Goal: Navigation & Orientation: Find specific page/section

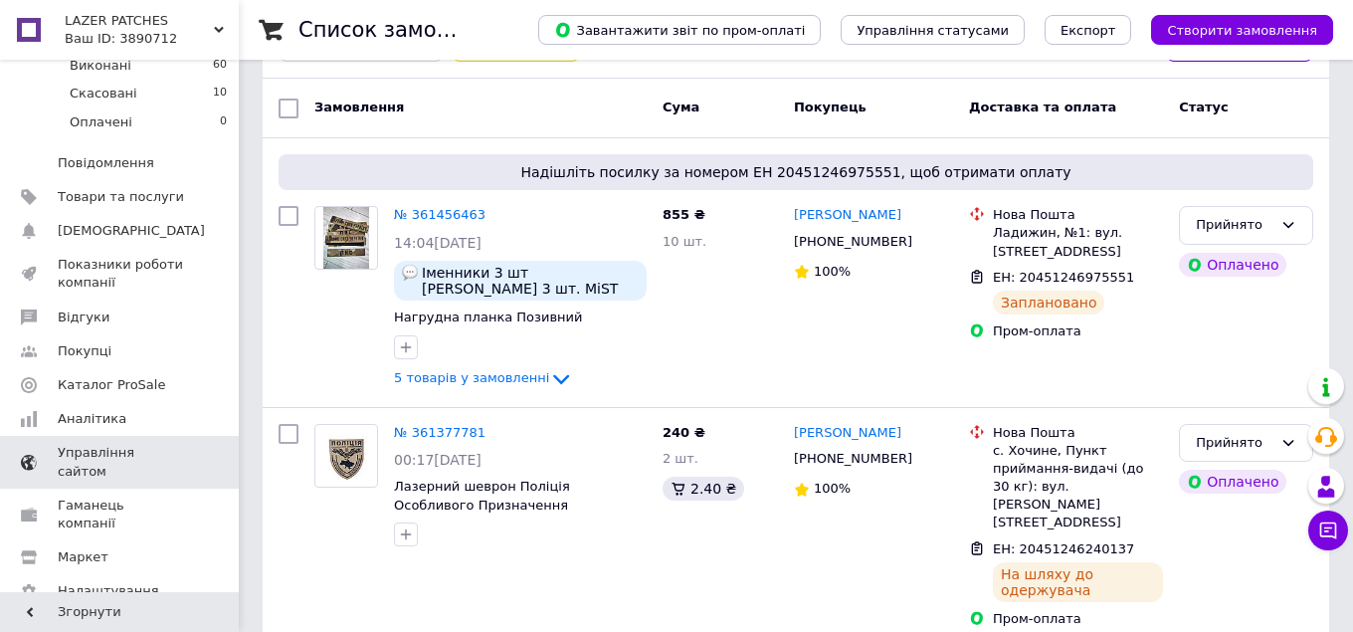
scroll to position [257, 0]
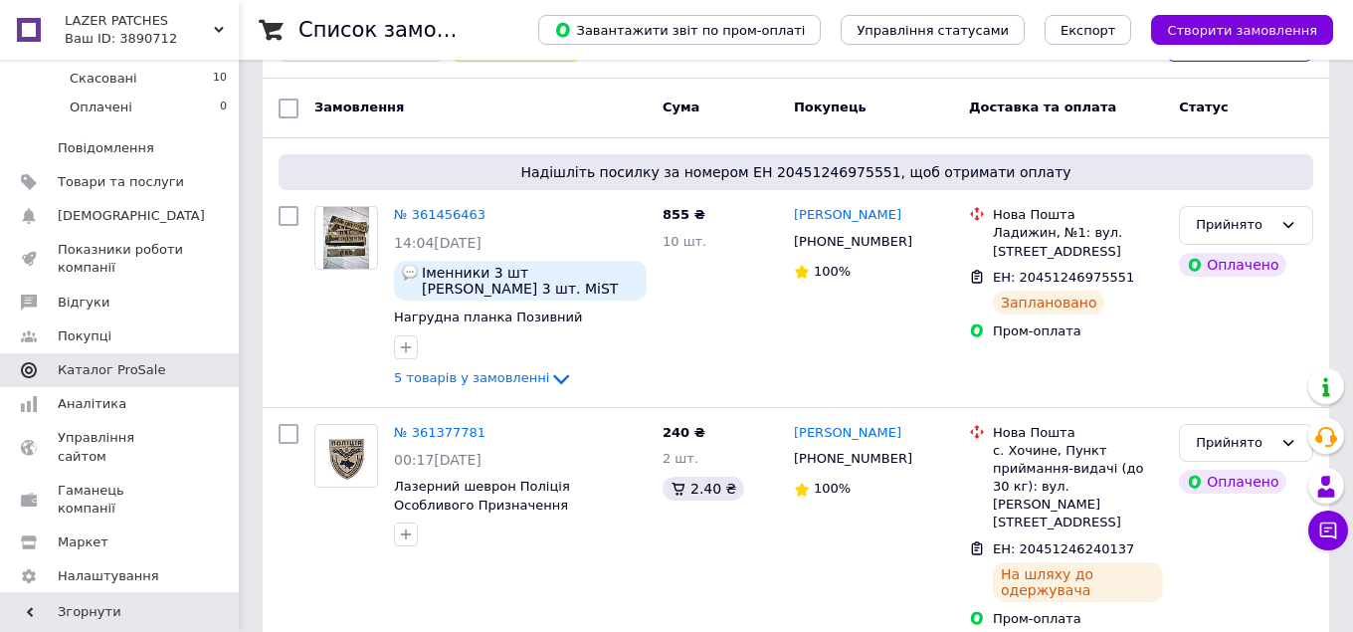
click at [114, 361] on span "Каталог ProSale" at bounding box center [111, 370] width 107 height 18
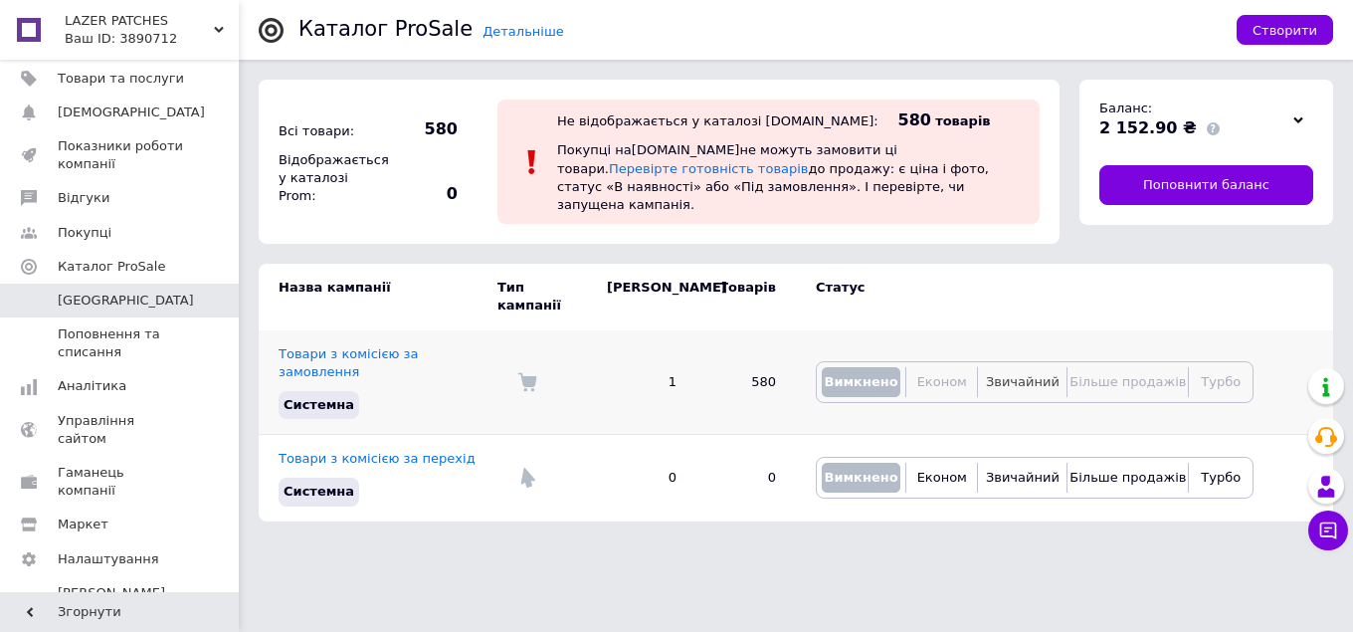
click at [1028, 374] on span "Звичайний" at bounding box center [1023, 381] width 74 height 15
click at [1034, 469] on span "Звичайний" at bounding box center [1023, 476] width 74 height 15
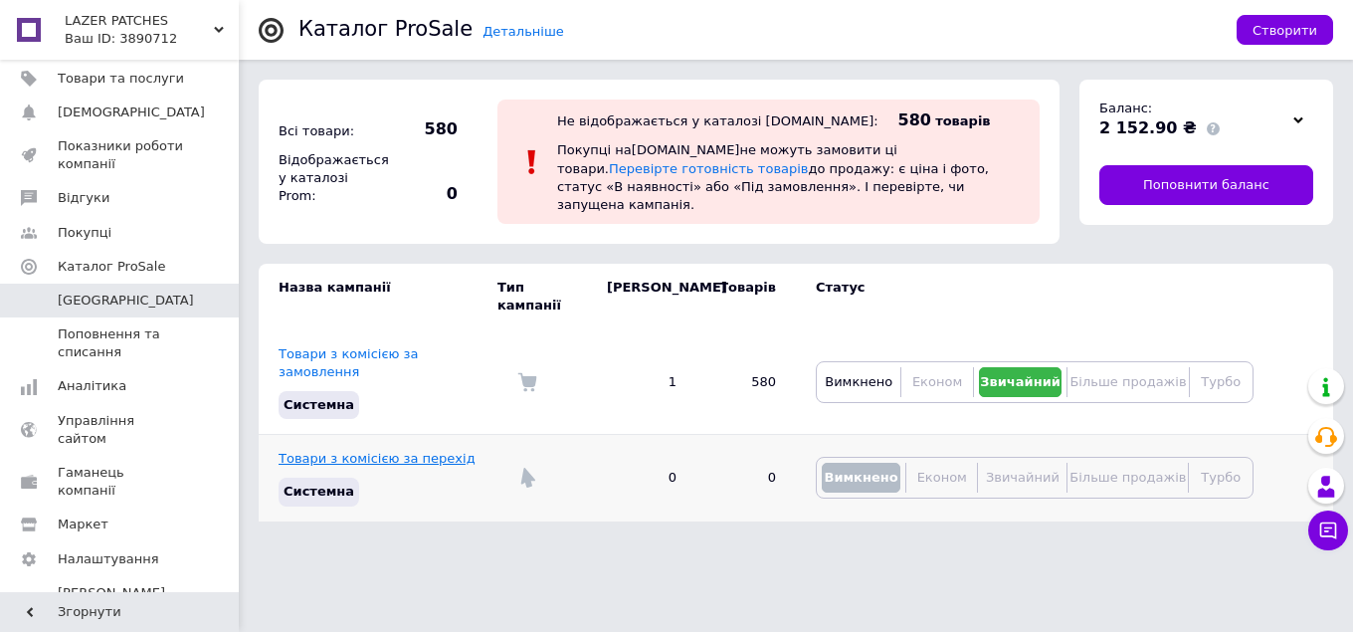
click at [399, 451] on link "Товари з комісією за перехід" at bounding box center [376, 458] width 197 height 15
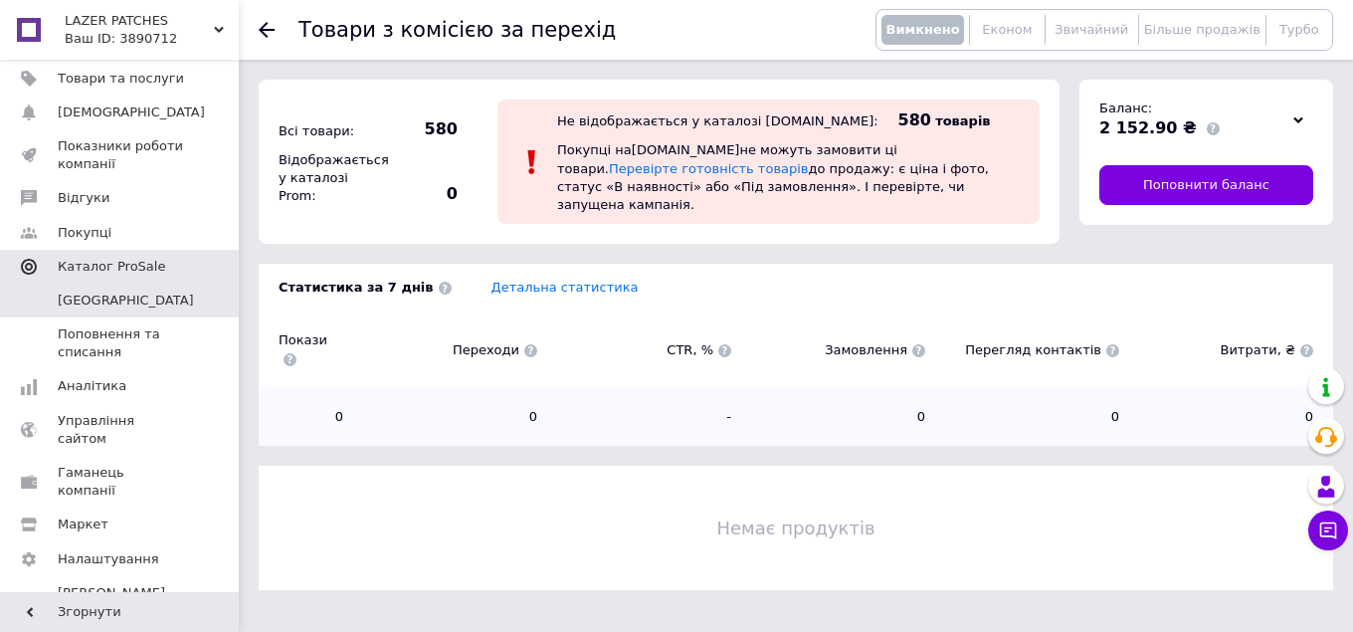
click at [114, 269] on span "Каталог ProSale" at bounding box center [111, 267] width 107 height 18
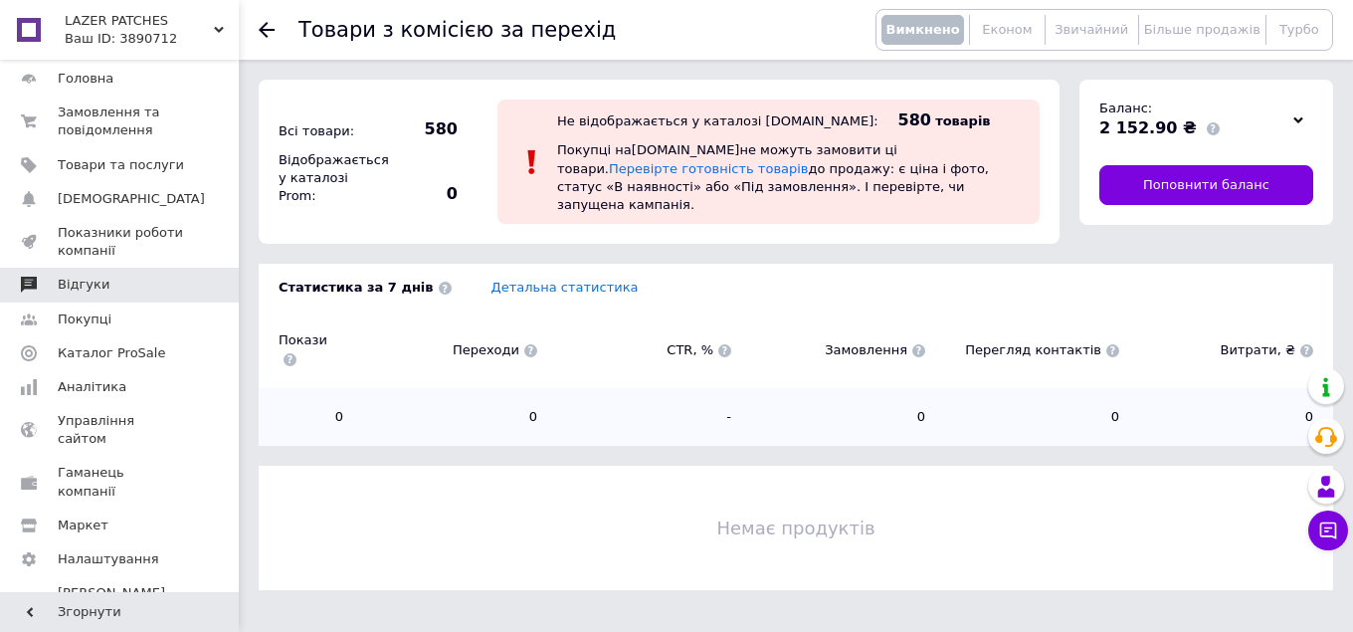
click at [120, 283] on span "Відгуки" at bounding box center [121, 285] width 126 height 18
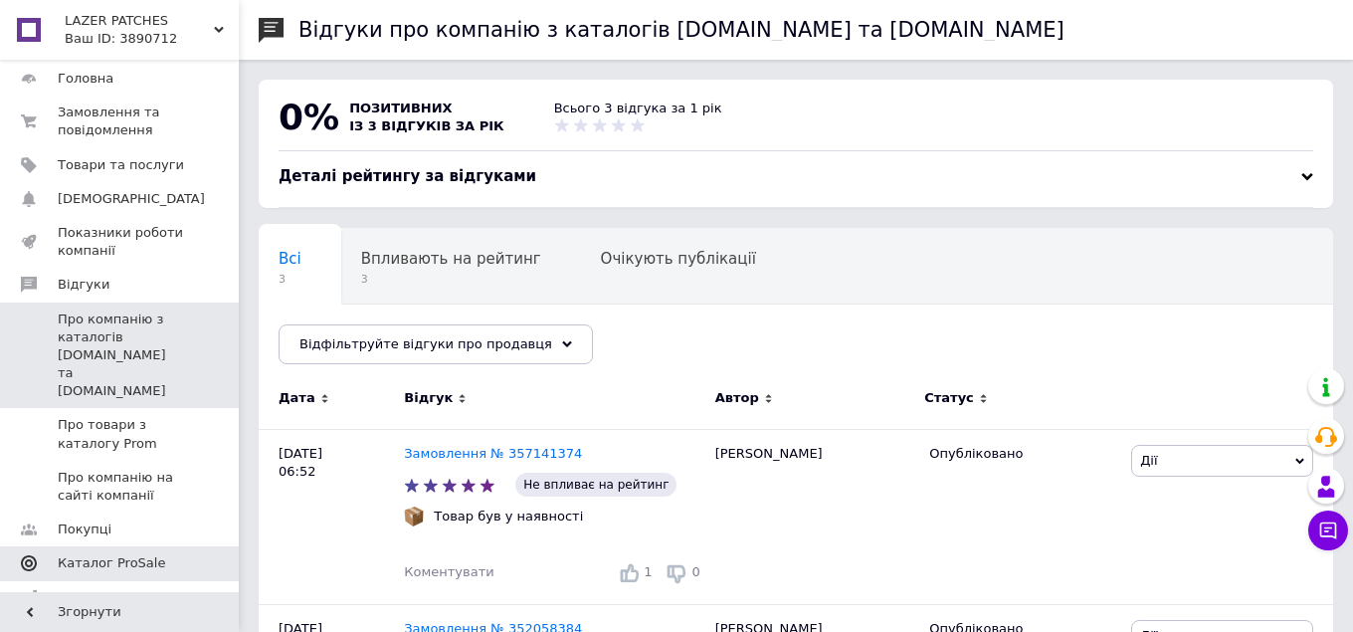
click at [118, 554] on span "Каталог ProSale" at bounding box center [111, 563] width 107 height 18
